Goal: Task Accomplishment & Management: Manage account settings

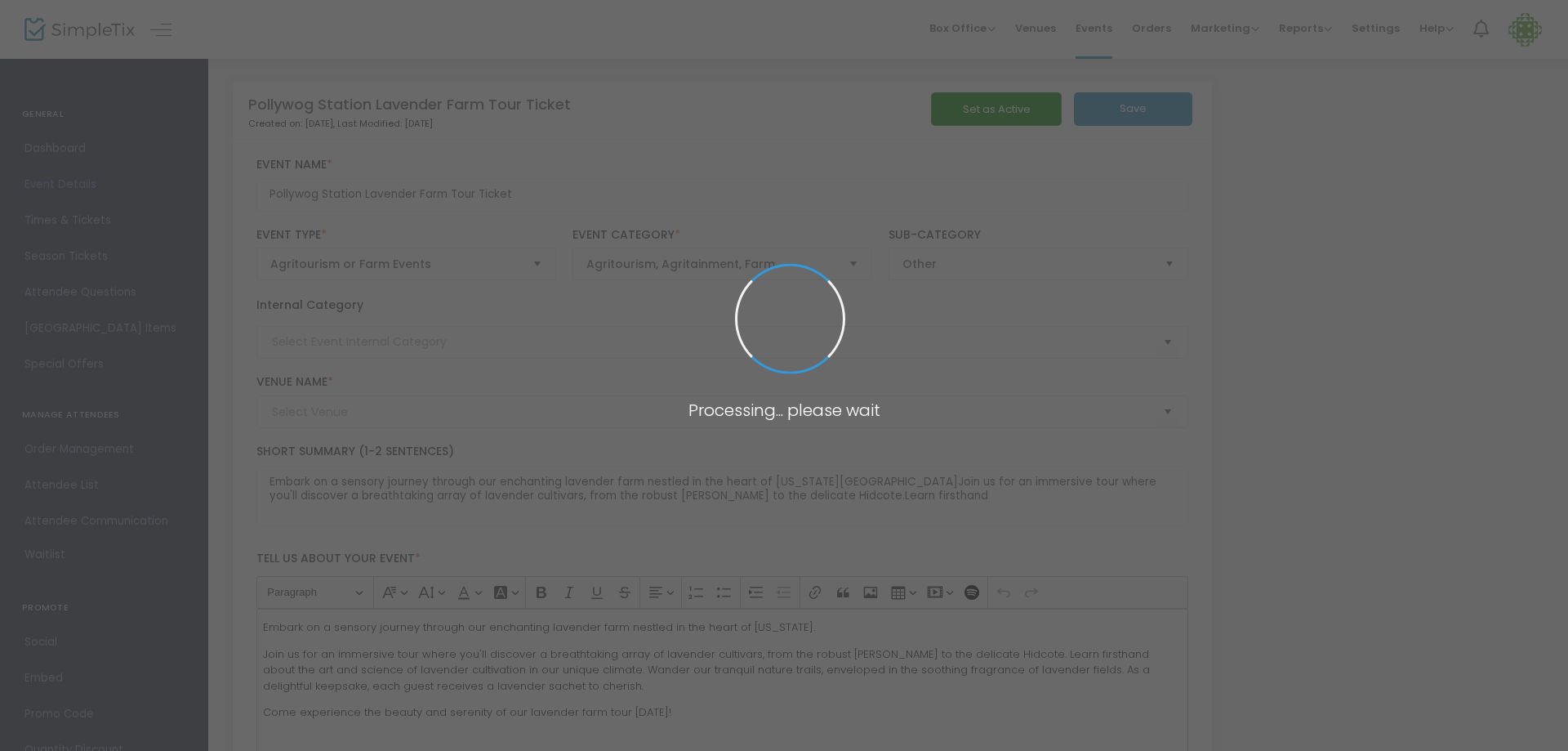
type input "Pollywog Station Lavender Farm"
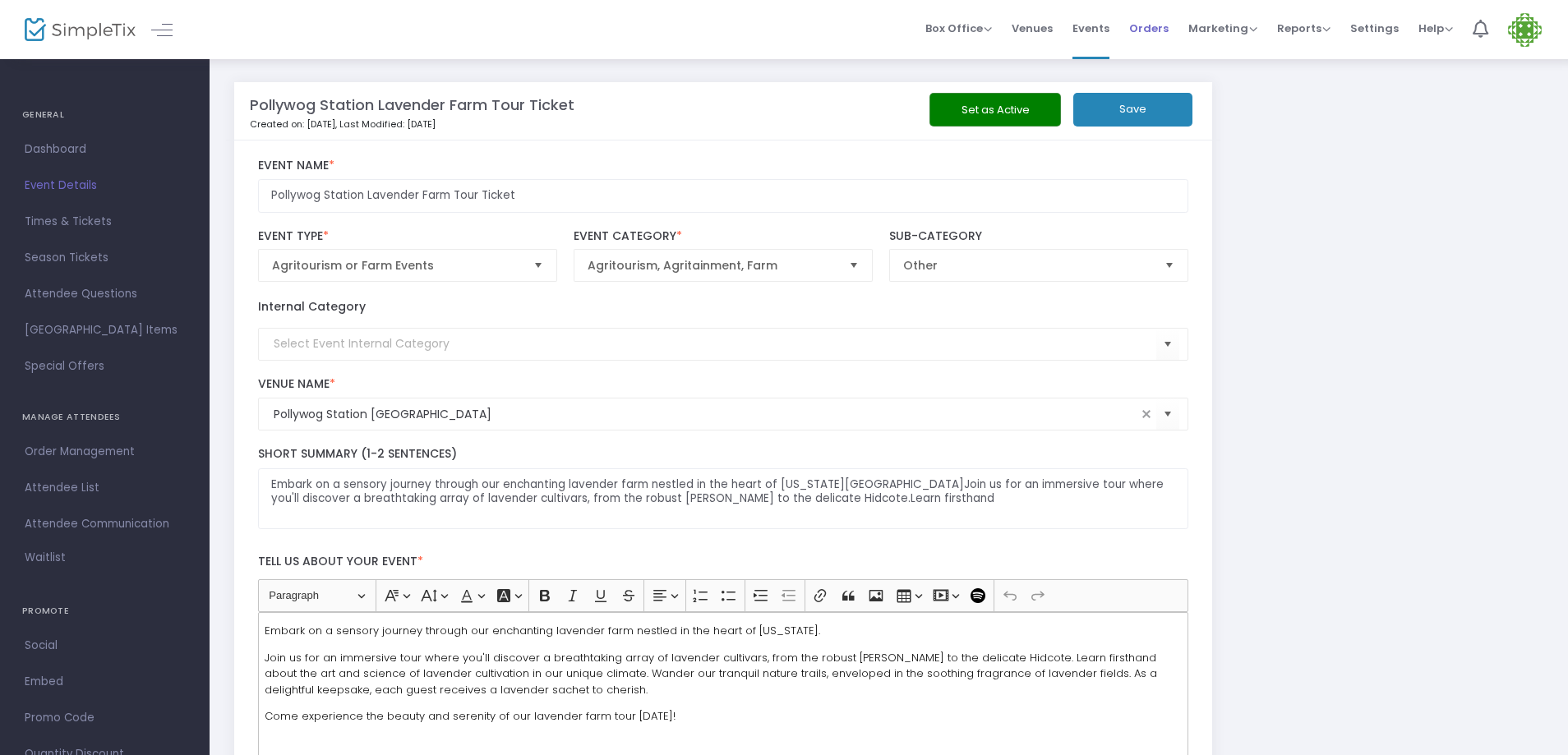
click at [1145, 28] on span "Orders" at bounding box center [1149, 28] width 40 height 42
